Goal: Task Accomplishment & Management: Complete application form

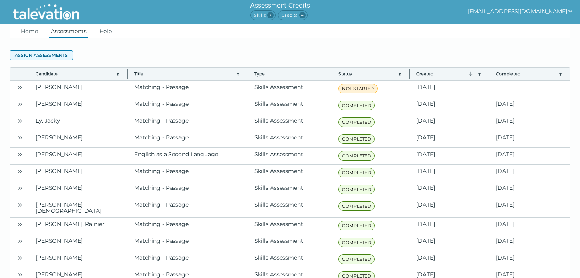
click at [51, 57] on button "Assign assessments" at bounding box center [41, 55] width 63 height 10
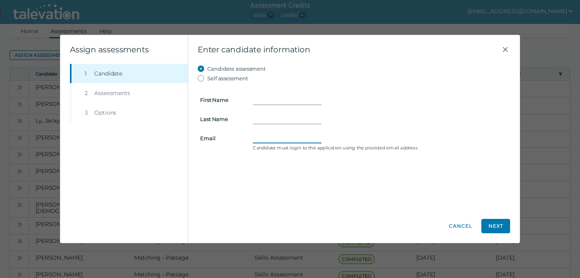
click at [257, 138] on input "Email" at bounding box center [287, 138] width 69 height 10
paste input "[EMAIL_ADDRESS][DOMAIN_NAME]"
type input "[EMAIL_ADDRESS][DOMAIN_NAME]"
click at [274, 99] on input "First Name" at bounding box center [287, 100] width 69 height 10
type input "Omolade"
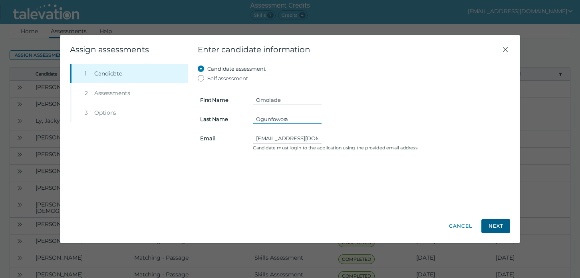
type input "Ogunfowora"
click at [495, 227] on button "Next" at bounding box center [495, 226] width 29 height 14
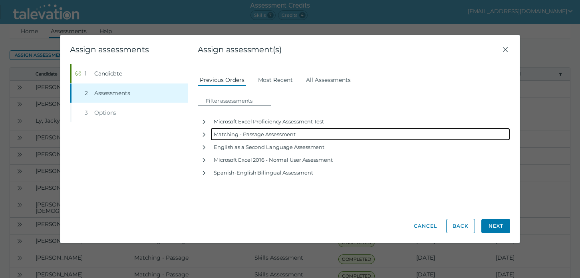
click at [224, 135] on div "Matching - Passage Assessment" at bounding box center [359, 134] width 299 height 13
click at [208, 136] on button "button" at bounding box center [204, 134] width 13 height 13
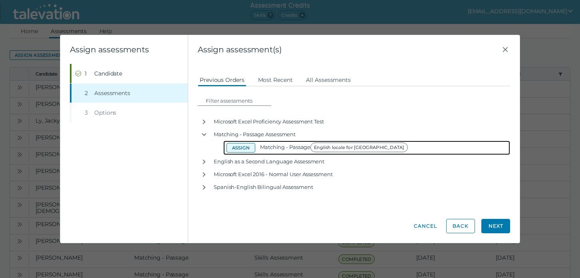
click at [237, 148] on button "Assign" at bounding box center [240, 148] width 29 height 10
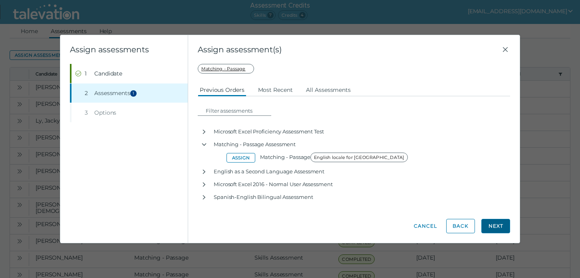
click at [487, 226] on button "Next" at bounding box center [495, 226] width 29 height 14
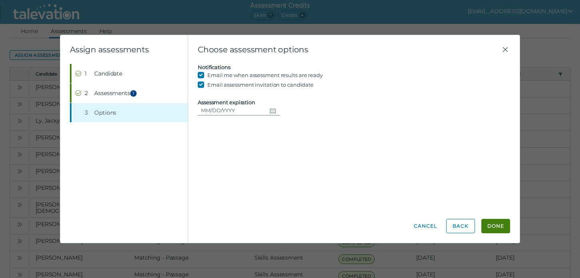
click at [270, 111] on icon "Choose date" at bounding box center [272, 110] width 6 height 6
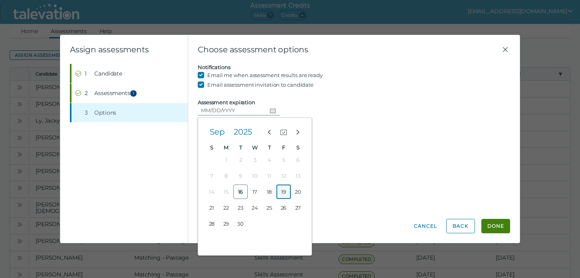
click at [287, 191] on button "19" at bounding box center [283, 191] width 14 height 14
type input "09/19/2025"
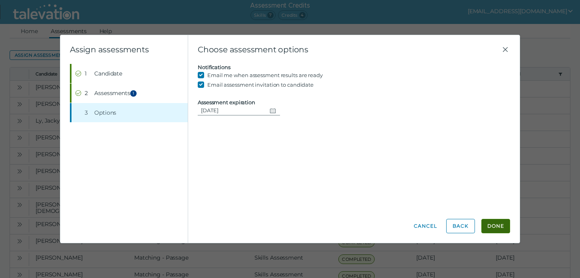
click at [490, 226] on button "Done" at bounding box center [495, 226] width 29 height 14
